Goal: Task Accomplishment & Management: Complete application form

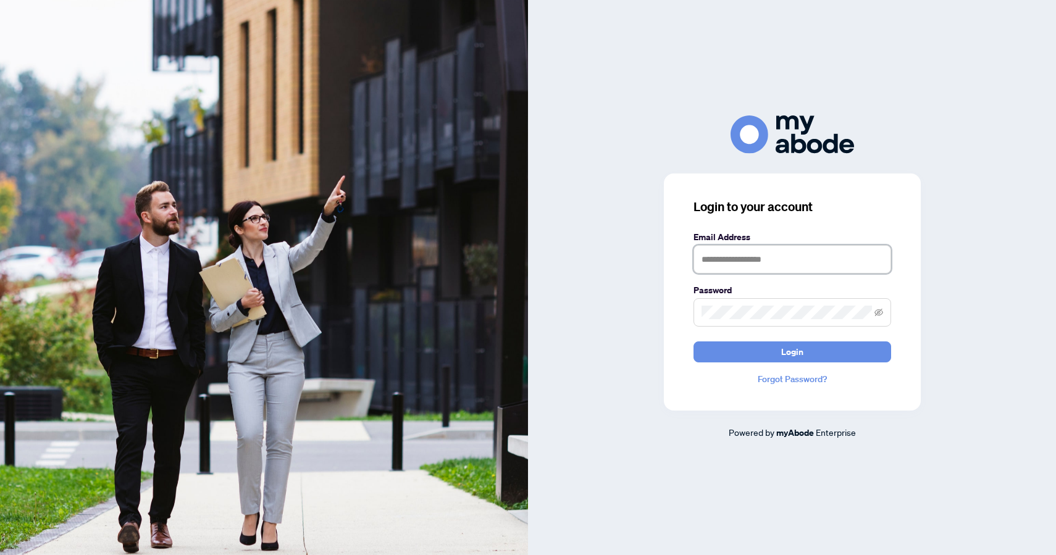
click at [740, 264] on input "text" at bounding box center [793, 259] width 198 height 28
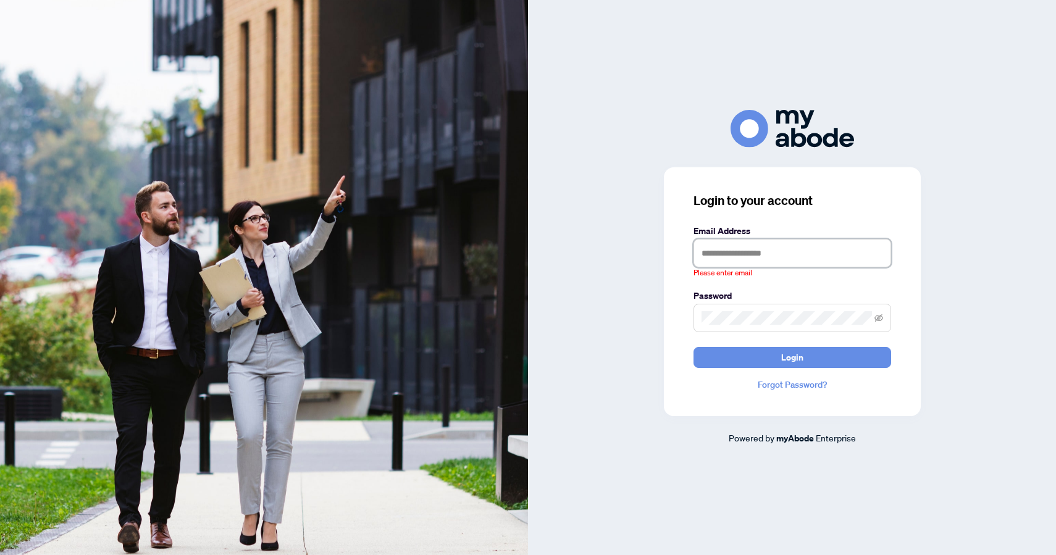
type input "**********"
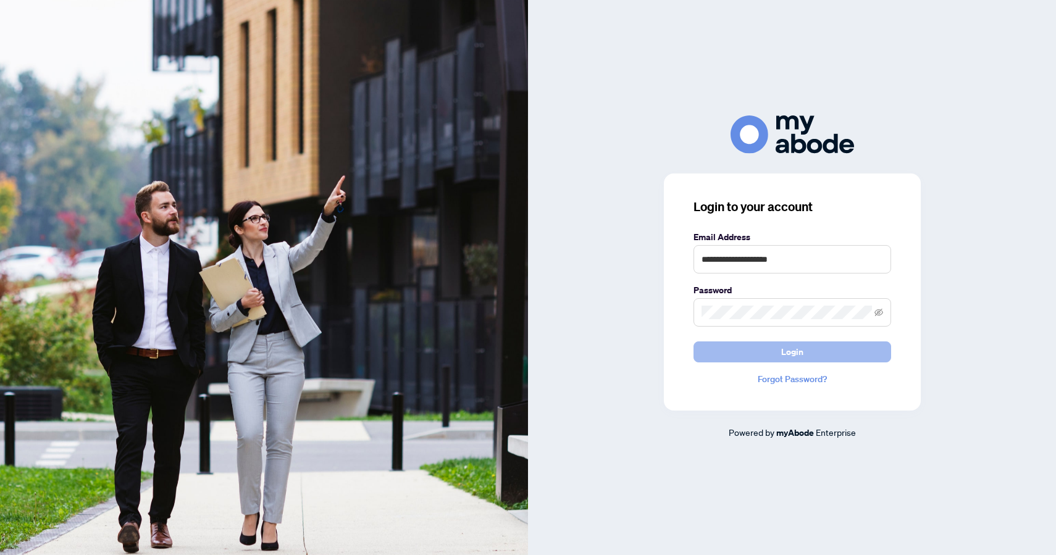
click at [799, 350] on span "Login" at bounding box center [792, 352] width 22 height 20
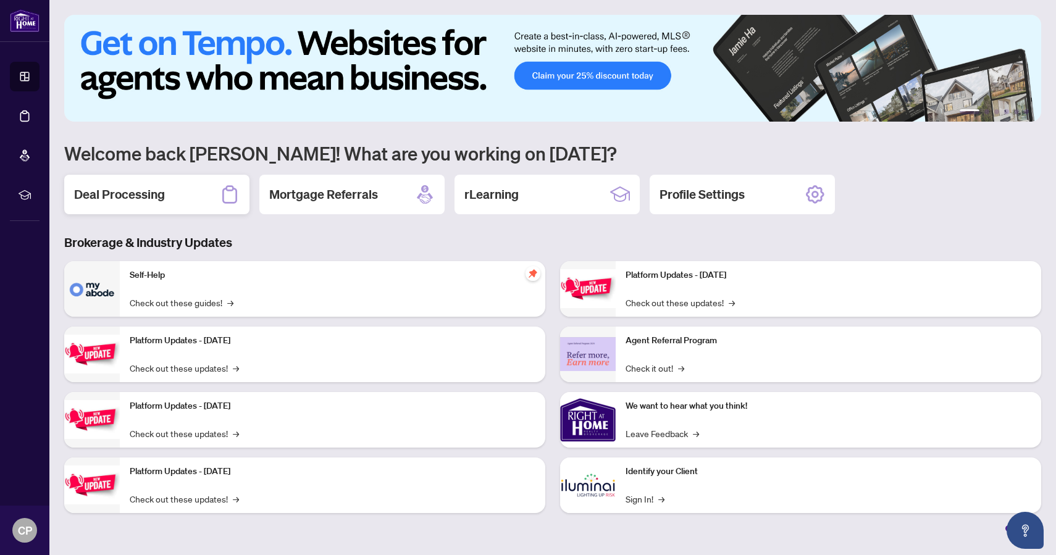
click at [141, 194] on h2 "Deal Processing" at bounding box center [119, 194] width 91 height 17
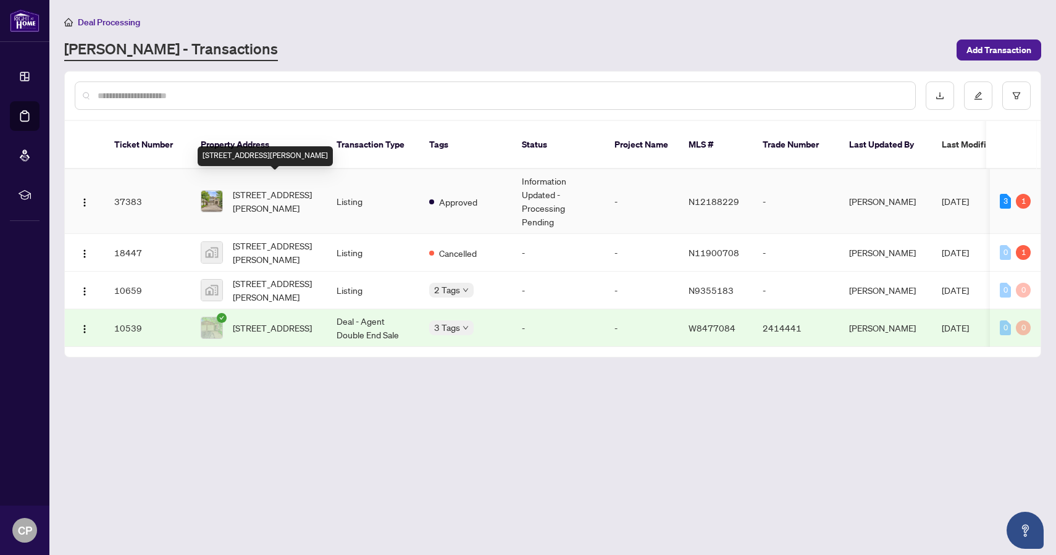
click at [265, 188] on span "[STREET_ADDRESS][PERSON_NAME]" at bounding box center [275, 201] width 84 height 27
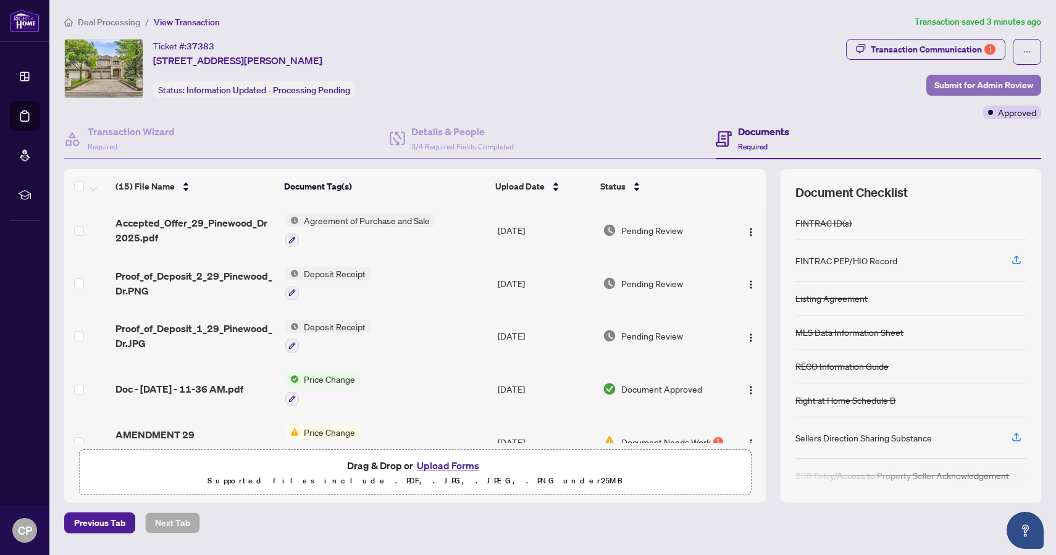
click at [967, 82] on span "Submit for Admin Review" at bounding box center [983, 85] width 99 height 20
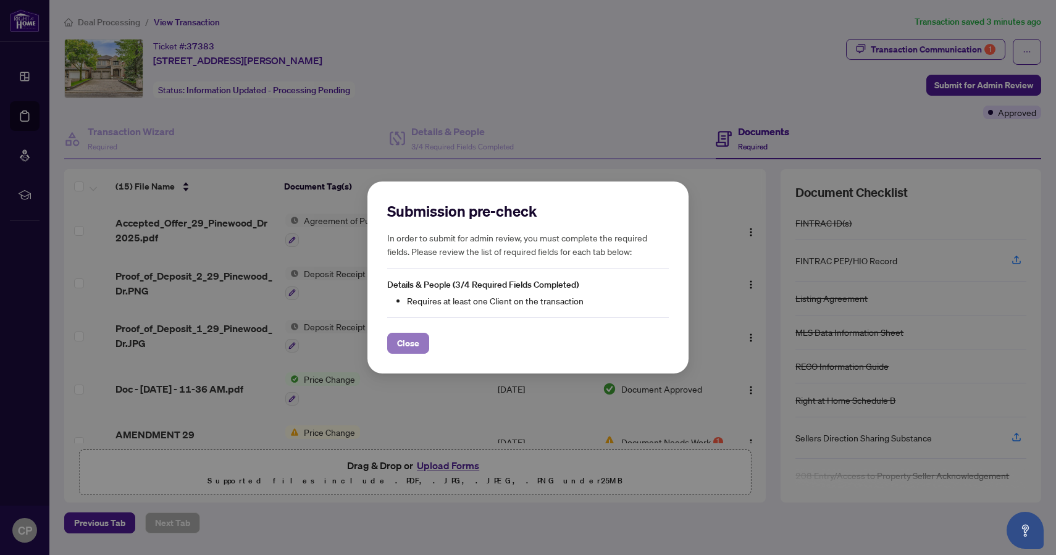
click at [406, 348] on span "Close" at bounding box center [408, 344] width 22 height 20
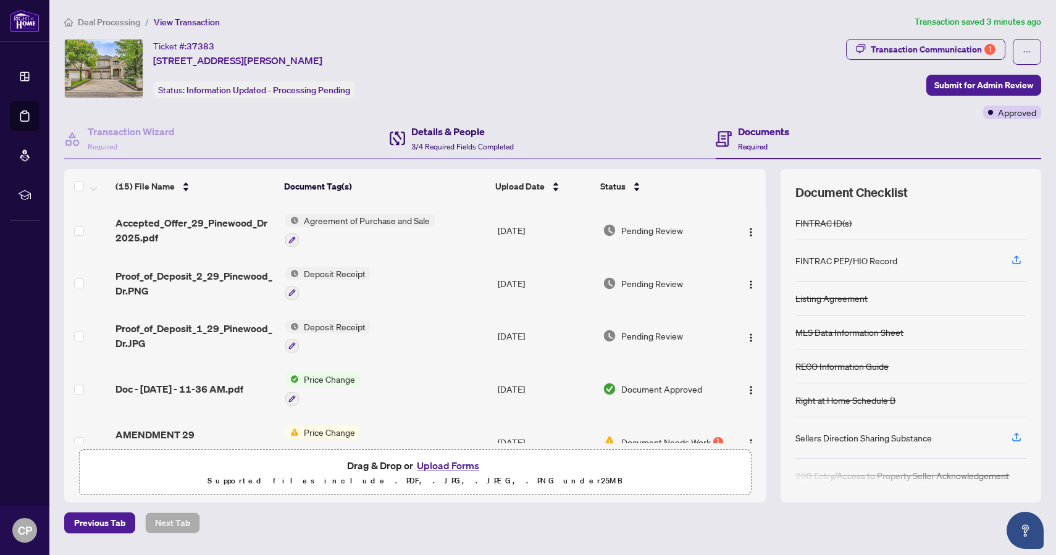
click at [449, 130] on h4 "Details & People" at bounding box center [462, 131] width 103 height 15
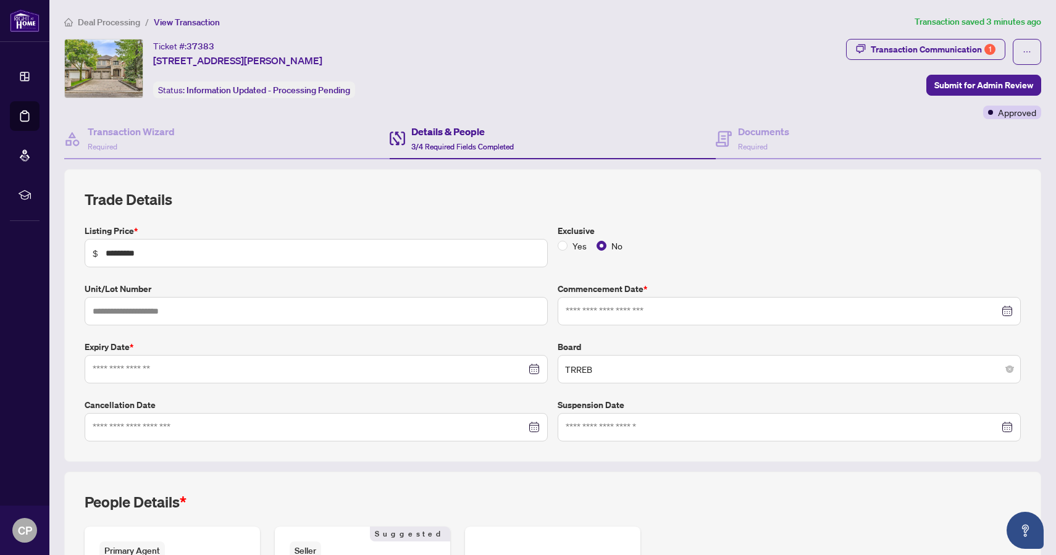
type input "**********"
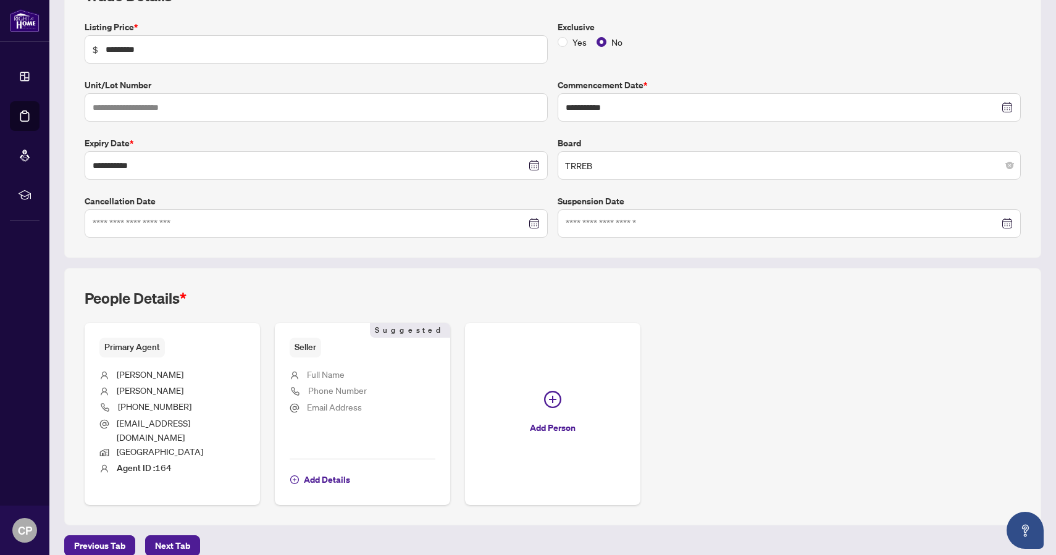
scroll to position [206, 0]
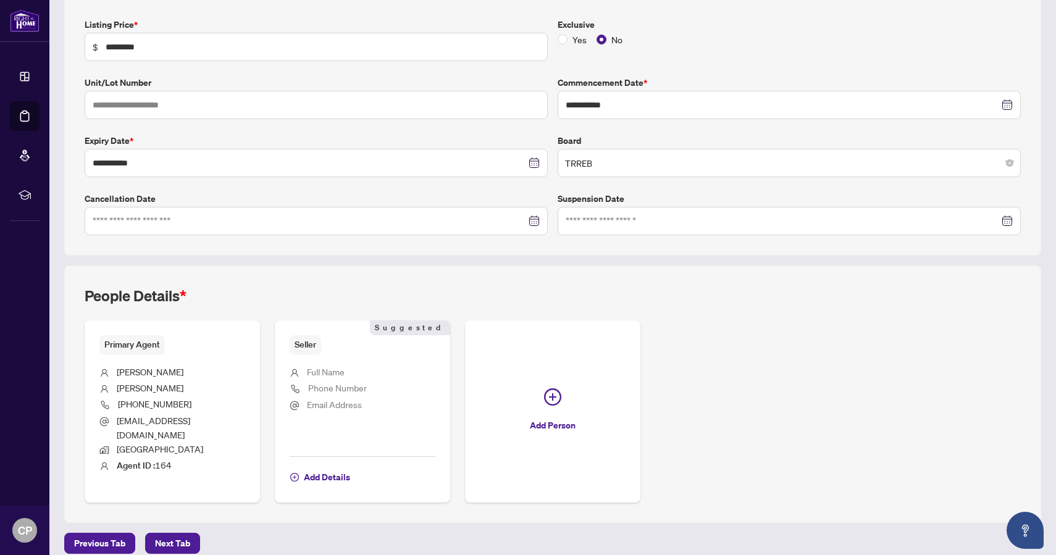
click at [325, 369] on span "Full Name" at bounding box center [326, 371] width 38 height 11
click at [319, 468] on span "Add Details" at bounding box center [327, 478] width 46 height 20
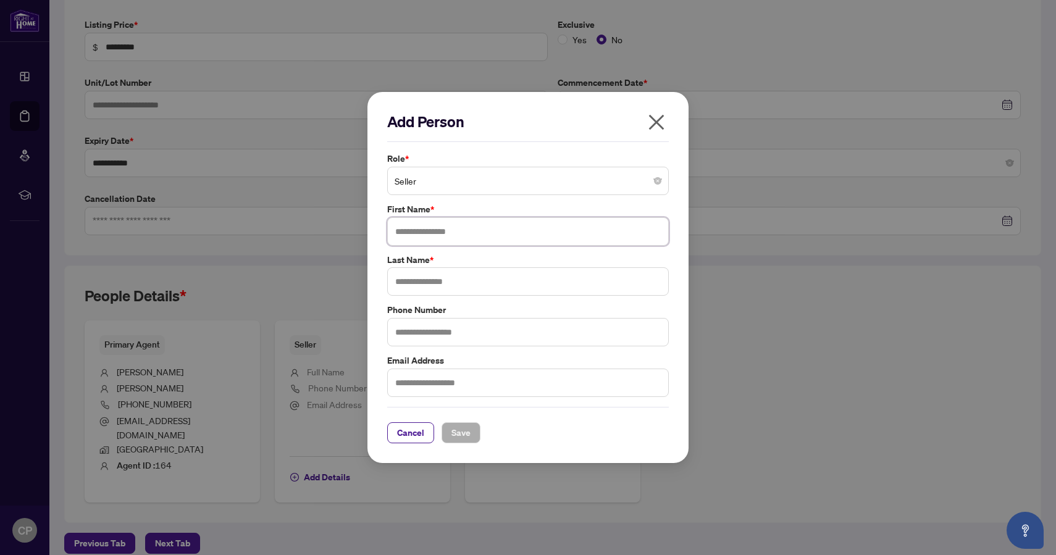
click at [432, 233] on input "text" at bounding box center [528, 231] width 282 height 28
type input "*****"
click at [427, 287] on input "text" at bounding box center [528, 281] width 282 height 28
type input "*******"
click at [466, 439] on span "Save" at bounding box center [460, 433] width 19 height 20
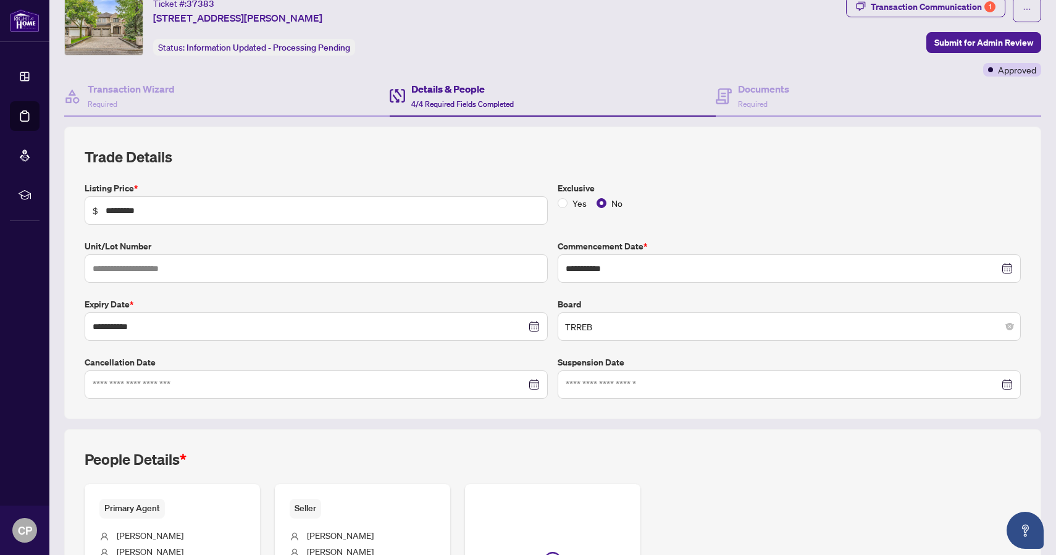
scroll to position [0, 0]
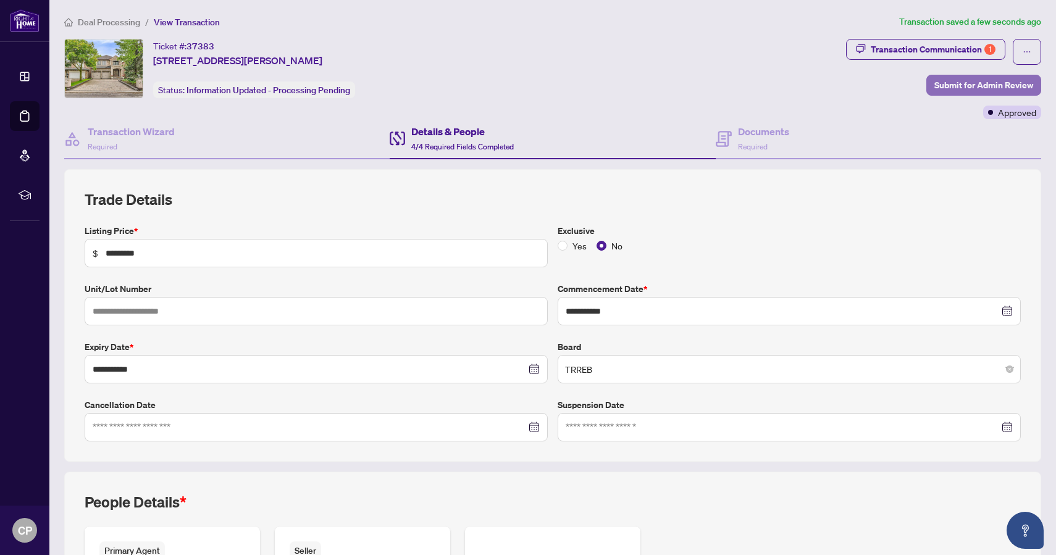
click at [959, 85] on span "Submit for Admin Review" at bounding box center [983, 85] width 99 height 20
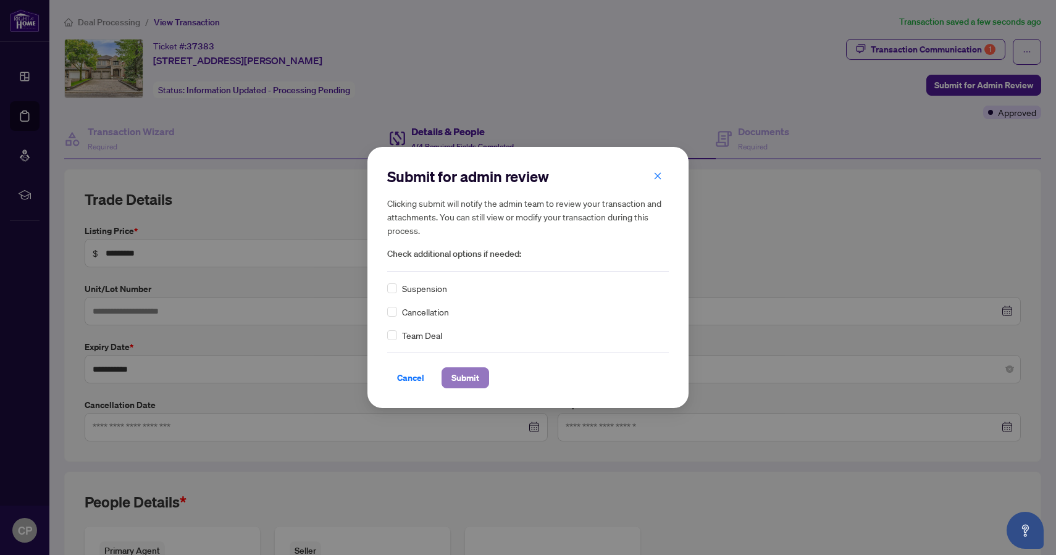
click at [465, 377] on span "Submit" at bounding box center [465, 378] width 28 height 20
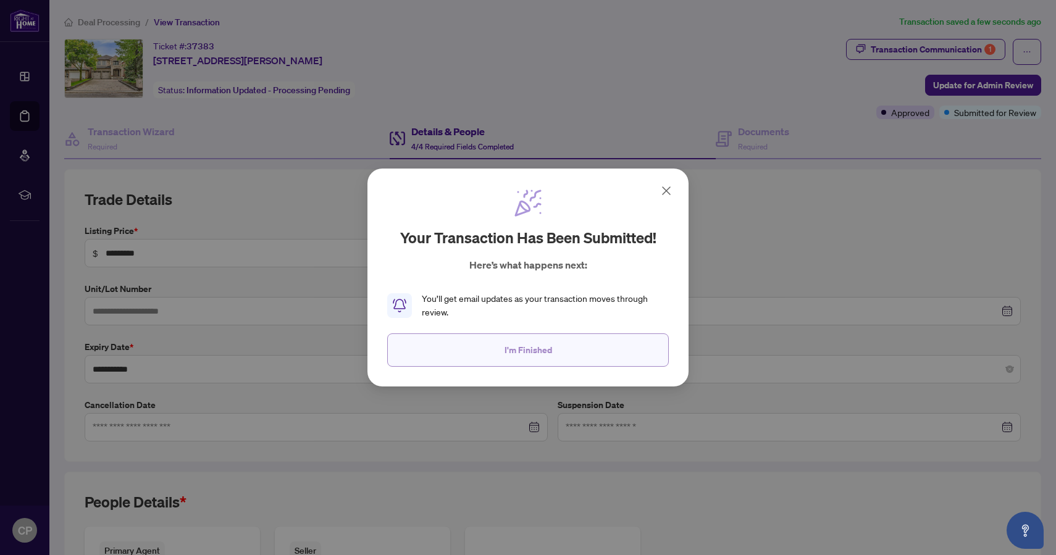
click at [516, 351] on span "I'm Finished" at bounding box center [529, 350] width 48 height 20
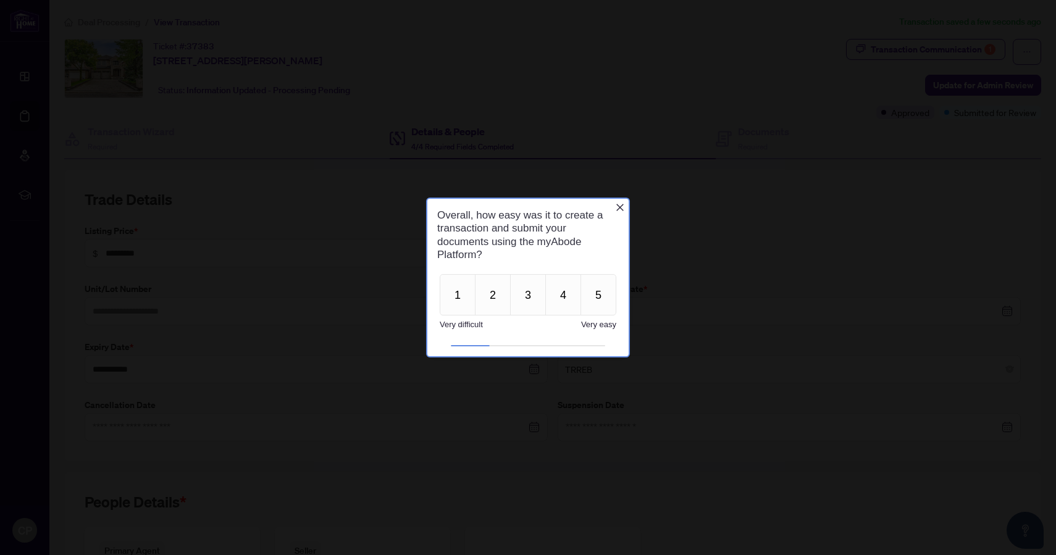
click at [618, 209] on icon "Close button" at bounding box center [619, 207] width 7 height 7
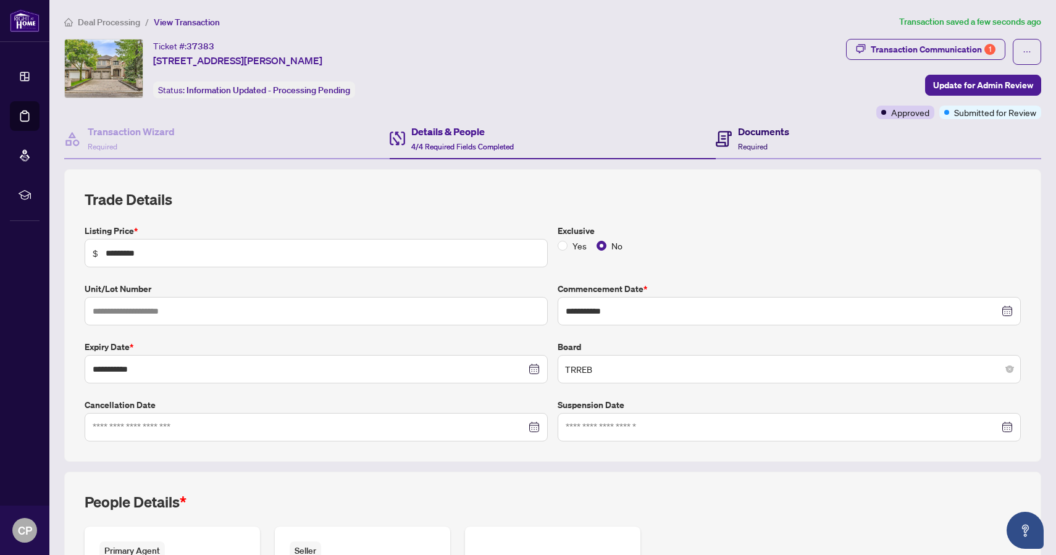
click at [741, 136] on h4 "Documents" at bounding box center [763, 131] width 51 height 15
